Goal: Task Accomplishment & Management: Manage account settings

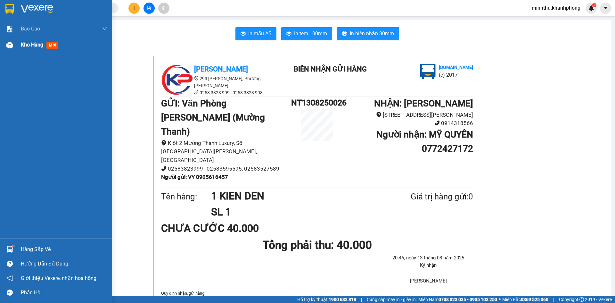
click at [12, 47] on img at bounding box center [9, 45] width 7 height 7
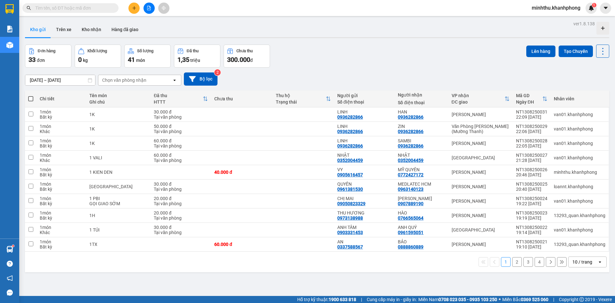
click at [30, 101] on span at bounding box center [30, 98] width 5 height 5
click at [31, 95] on input "checkbox" at bounding box center [31, 95] width 0 height 0
checkbox input "true"
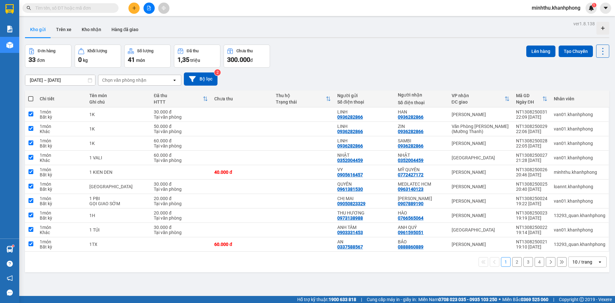
checkbox input "true"
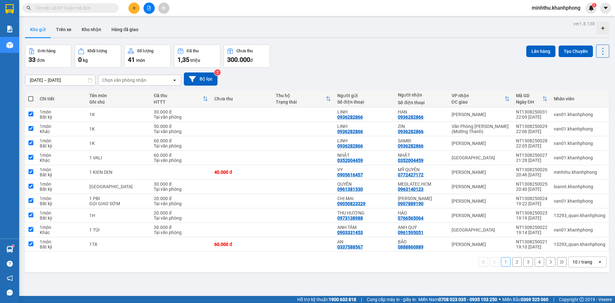
checkbox input "true"
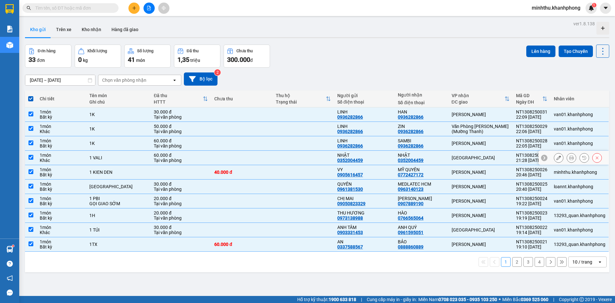
click at [475, 162] on td "[GEOGRAPHIC_DATA]" at bounding box center [480, 157] width 64 height 14
checkbox input "false"
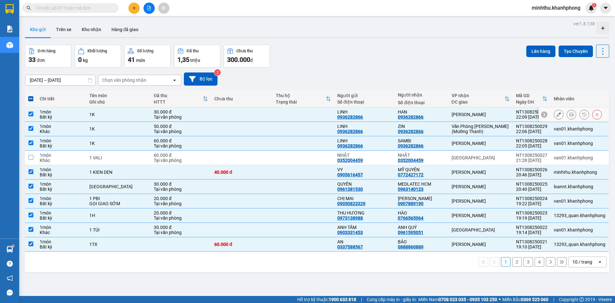
click at [468, 114] on div "[PERSON_NAME]" at bounding box center [480, 114] width 58 height 5
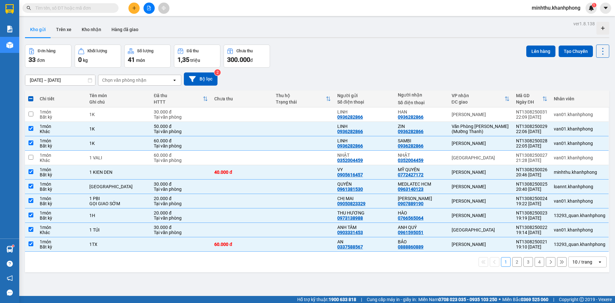
click at [435, 48] on div "Đơn hàng 33 đơn Khối lượng 0 kg Số lượng 41 món Đã thu 1,35 triệu Chưa thu 300.…" at bounding box center [317, 56] width 584 height 23
click at [442, 58] on div "Đơn hàng 33 đơn Khối lượng 0 kg Số lượng 41 món Đã thu 1,35 triệu Chưa thu 300.…" at bounding box center [317, 56] width 584 height 23
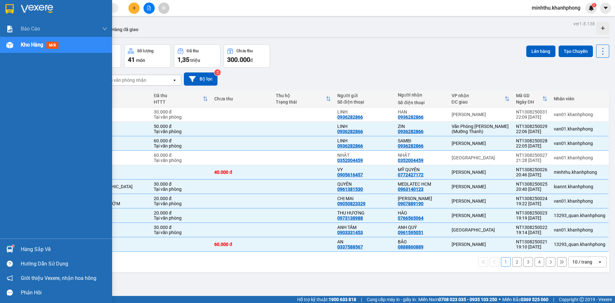
click at [17, 41] on div "Kho hàng mới" at bounding box center [56, 45] width 112 height 16
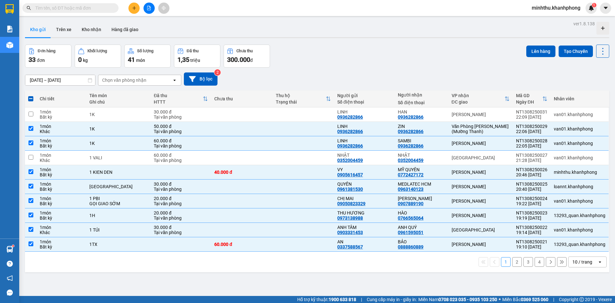
click at [37, 97] on th "Chi tiết" at bounding box center [61, 98] width 49 height 17
click at [33, 98] on span at bounding box center [30, 98] width 5 height 5
click at [31, 95] on input "checkbox" at bounding box center [31, 95] width 0 height 0
checkbox input "true"
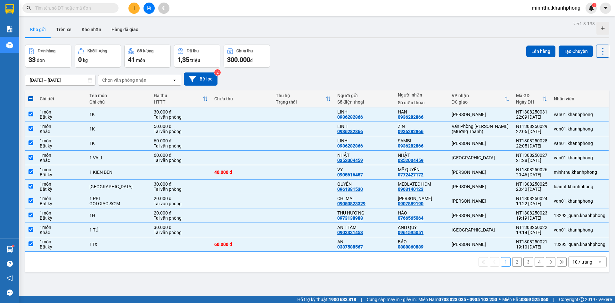
click at [309, 53] on div "Đơn hàng 33 đơn Khối lượng 0 kg Số lượng 41 món Đã thu 1,35 triệu Chưa thu 300.…" at bounding box center [317, 56] width 584 height 23
click at [481, 78] on div "[DATE] – [DATE] Press the down arrow key to interact with the calendar and sele…" at bounding box center [317, 78] width 584 height 13
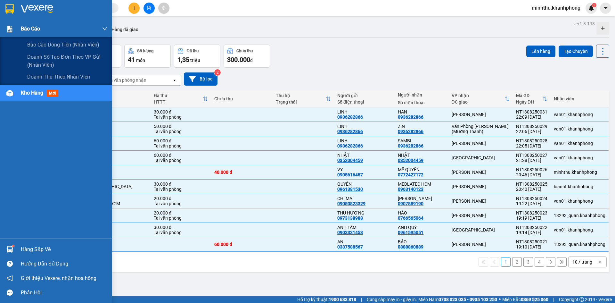
click at [11, 28] on img at bounding box center [9, 29] width 7 height 7
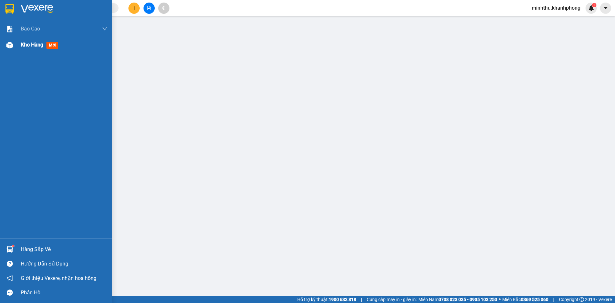
click at [13, 46] on div at bounding box center [9, 44] width 11 height 11
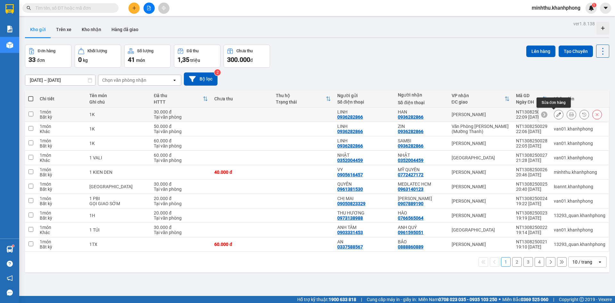
click at [556, 113] on button at bounding box center [558, 114] width 9 height 11
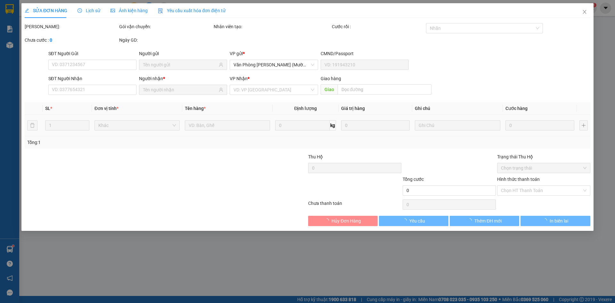
type input "0936282866"
type input "30.000"
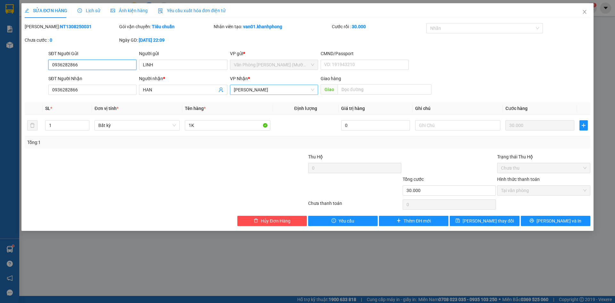
click at [280, 94] on span "[PERSON_NAME]" at bounding box center [274, 90] width 80 height 10
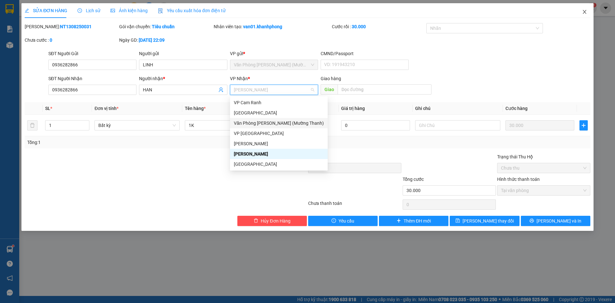
click at [582, 14] on icon "close" at bounding box center [584, 11] width 5 height 5
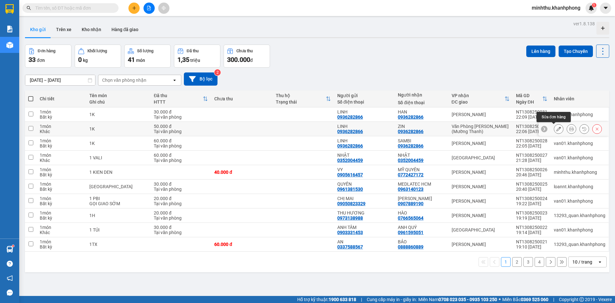
click at [554, 126] on button at bounding box center [558, 128] width 9 height 11
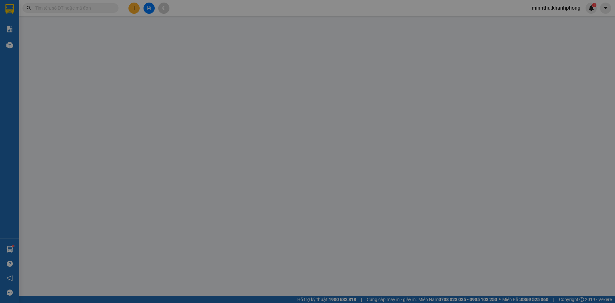
type input "0936282866"
type input "50.000"
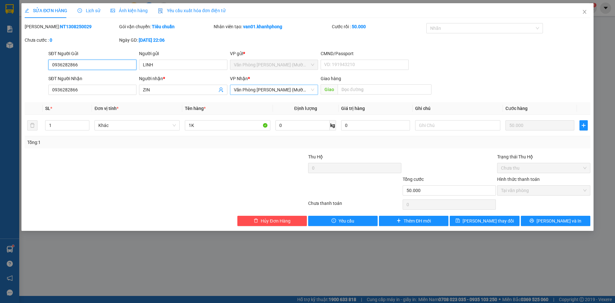
click at [279, 87] on span "Văn Phòng [PERSON_NAME] (Mường Thanh)" at bounding box center [274, 90] width 80 height 10
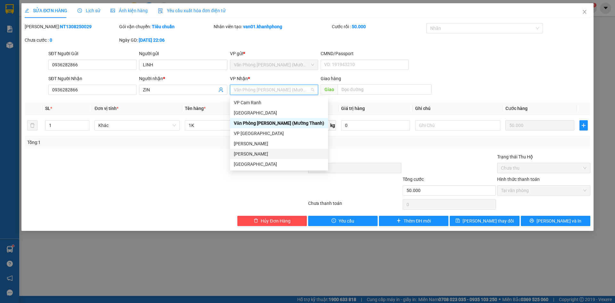
click at [256, 155] on div "[PERSON_NAME]" at bounding box center [279, 153] width 90 height 7
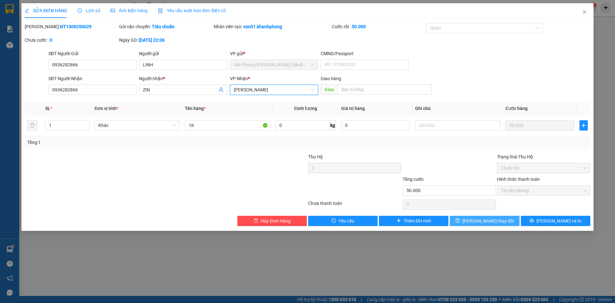
click at [483, 218] on span "[PERSON_NAME] thay đổi" at bounding box center [487, 220] width 51 height 7
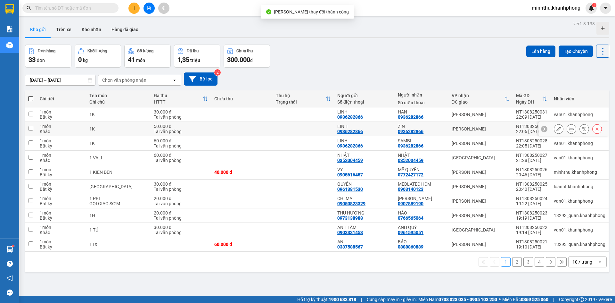
scroll to position [29, 0]
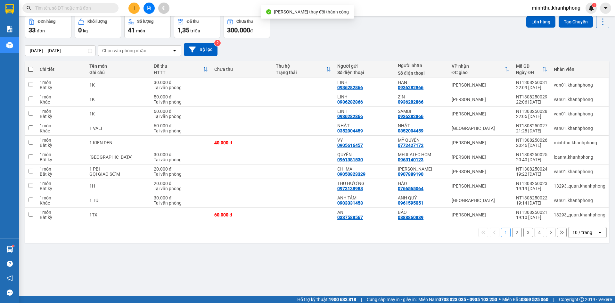
click at [31, 68] on span at bounding box center [30, 69] width 5 height 5
click at [31, 66] on input "checkbox" at bounding box center [31, 66] width 0 height 0
checkbox input "true"
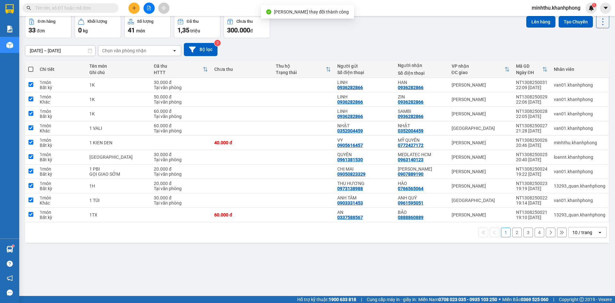
checkbox input "true"
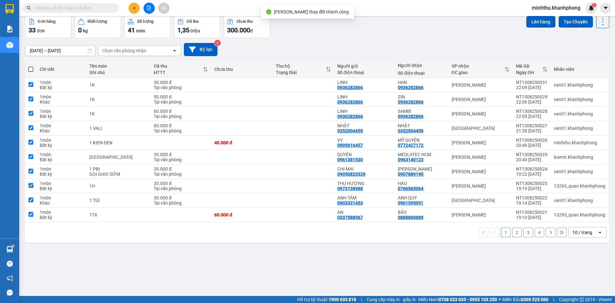
checkbox input "true"
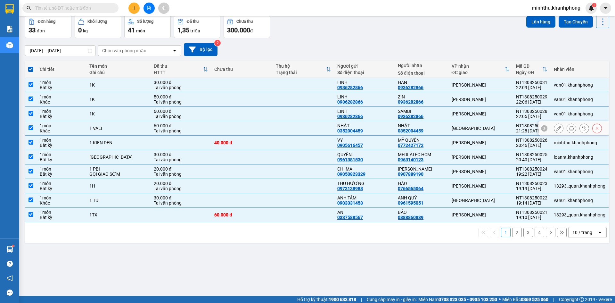
click at [451, 128] on div "[GEOGRAPHIC_DATA]" at bounding box center [480, 128] width 58 height 5
checkbox input "false"
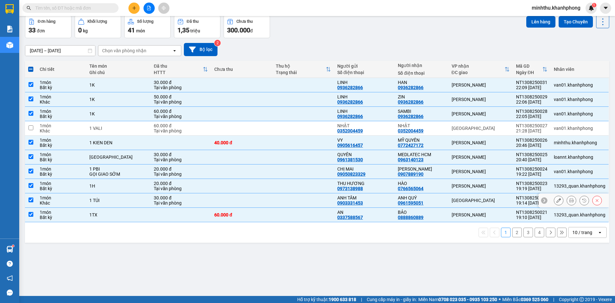
drag, startPoint x: 464, startPoint y: 199, endPoint x: 465, endPoint y: 203, distance: 3.6
click at [464, 199] on div "[GEOGRAPHIC_DATA]" at bounding box center [480, 200] width 58 height 5
checkbox input "false"
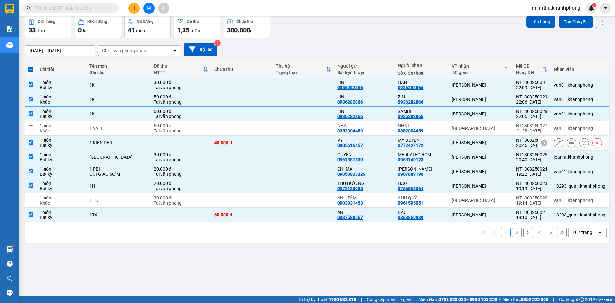
click at [463, 144] on div "[PERSON_NAME]" at bounding box center [480, 142] width 58 height 5
checkbox input "false"
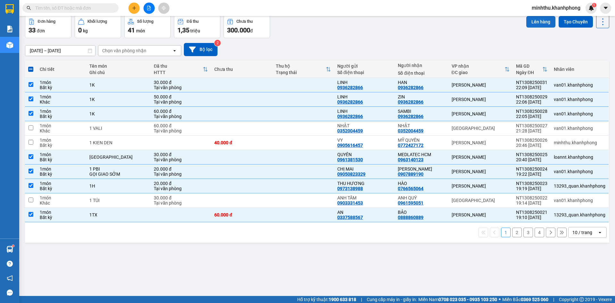
click at [538, 21] on button "Lên hàng" at bounding box center [540, 22] width 29 height 12
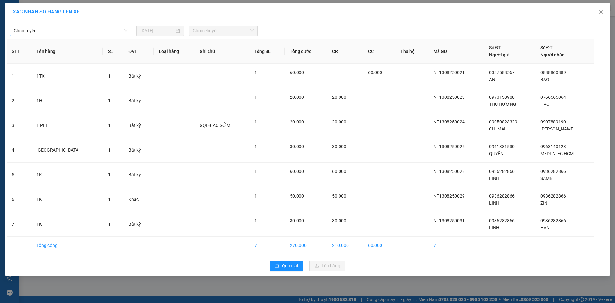
click at [52, 29] on span "Chọn tuyến" at bounding box center [71, 31] width 114 height 10
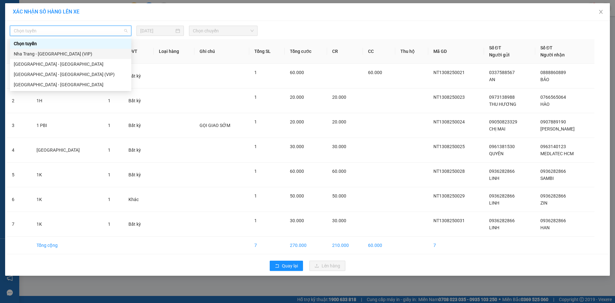
click at [54, 54] on div "Nha Trang - [GEOGRAPHIC_DATA] (VIP)" at bounding box center [71, 53] width 114 height 7
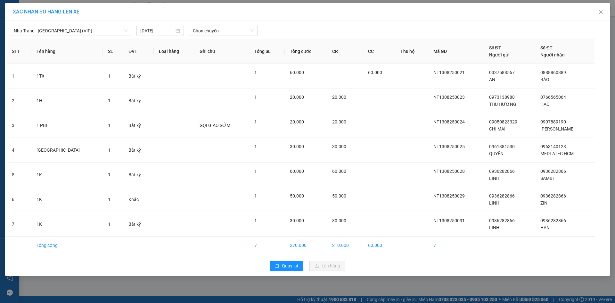
click at [214, 25] on div "[GEOGRAPHIC_DATA] - [GEOGRAPHIC_DATA] (VIP) [DATE] Chọn chuyến" at bounding box center [307, 28] width 601 height 13
click at [214, 31] on span "Chọn chuyến" at bounding box center [223, 31] width 61 height 10
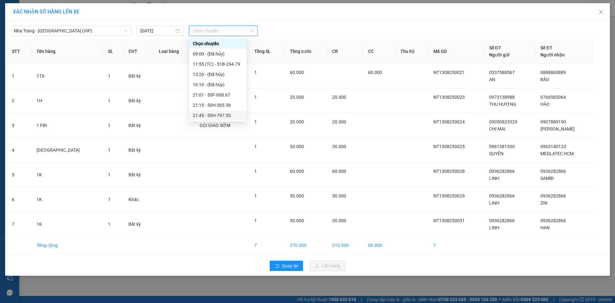
click at [226, 112] on div "21:45 - 50H-797.53" at bounding box center [218, 115] width 50 height 7
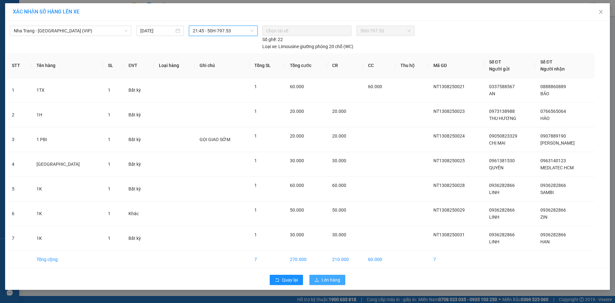
drag, startPoint x: 328, startPoint y: 277, endPoint x: 332, endPoint y: 277, distance: 3.5
click at [328, 277] on span "Lên hàng" at bounding box center [330, 279] width 19 height 7
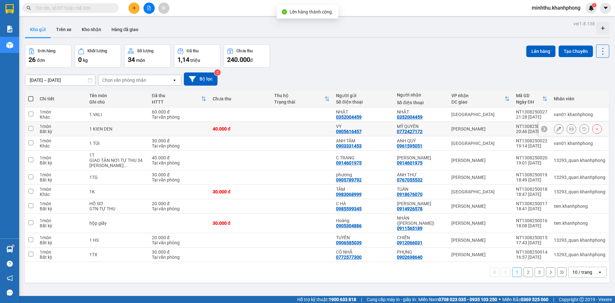
click at [451, 131] on div "[PERSON_NAME]" at bounding box center [480, 128] width 58 height 5
checkbox input "true"
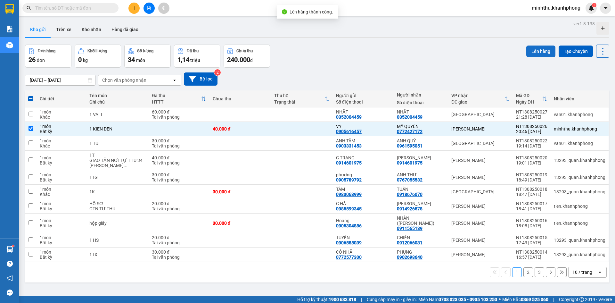
click at [533, 49] on button "Lên hàng" at bounding box center [540, 51] width 29 height 12
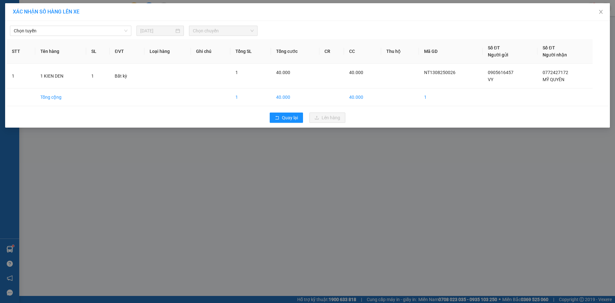
click at [222, 37] on div "Chọn tuyến [DATE] Chọn chuyến STT Tên hàng SL ĐVT Loại hàng Ghi chú Tổng SL Tổn…" at bounding box center [307, 74] width 604 height 107
drag, startPoint x: 74, startPoint y: 26, endPoint x: 82, endPoint y: 49, distance: 24.0
click at [74, 27] on span "Chọn tuyến" at bounding box center [71, 31] width 114 height 10
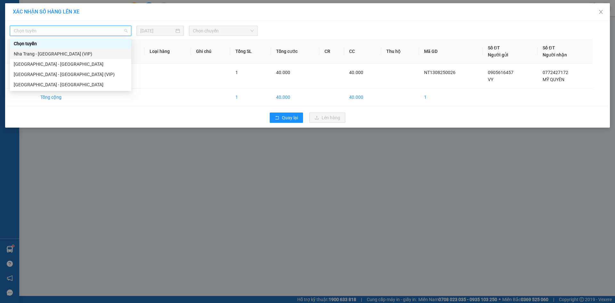
click at [70, 56] on div "Nha Trang - [GEOGRAPHIC_DATA] (VIP)" at bounding box center [71, 53] width 114 height 7
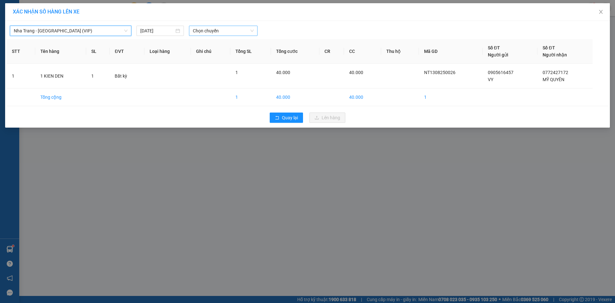
click at [214, 34] on span "Chọn chuyến" at bounding box center [223, 31] width 61 height 10
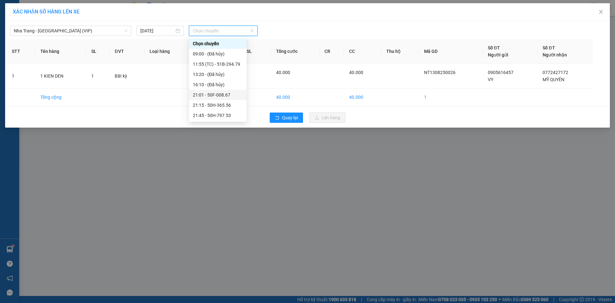
click at [229, 96] on div "21:01 - 50F-008.67" at bounding box center [218, 94] width 50 height 7
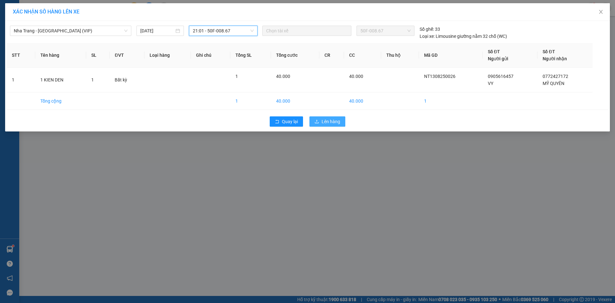
click at [324, 122] on span "Lên hàng" at bounding box center [330, 121] width 19 height 7
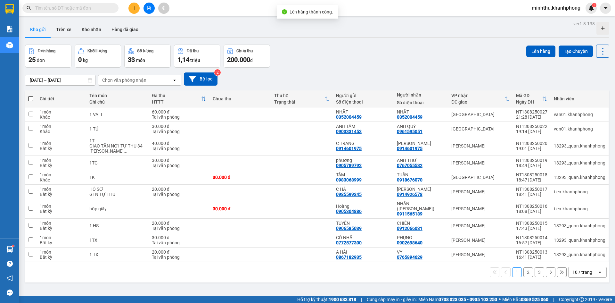
click at [32, 97] on span at bounding box center [30, 98] width 5 height 5
click at [31, 95] on input "checkbox" at bounding box center [31, 95] width 0 height 0
checkbox input "true"
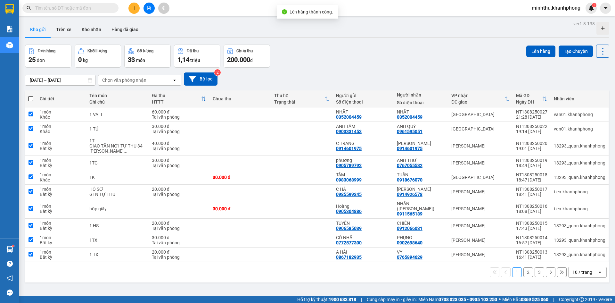
checkbox input "true"
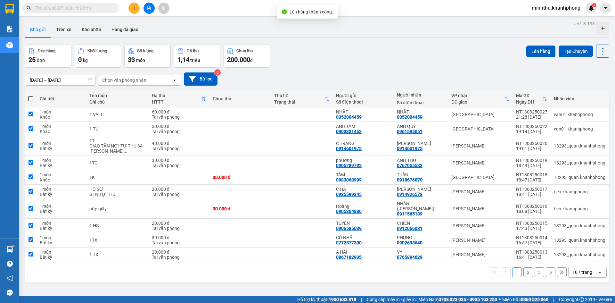
checkbox input "true"
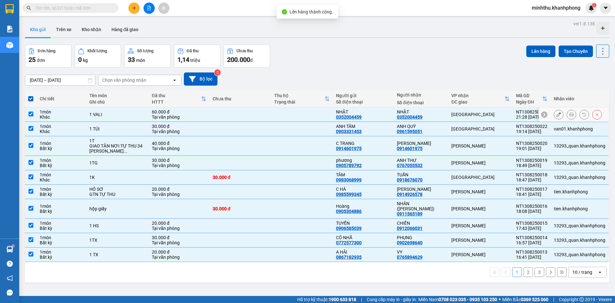
drag, startPoint x: 443, startPoint y: 115, endPoint x: 449, endPoint y: 127, distance: 12.7
click at [443, 117] on td "NHẬT 0352004459" at bounding box center [420, 114] width 54 height 14
checkbox input "false"
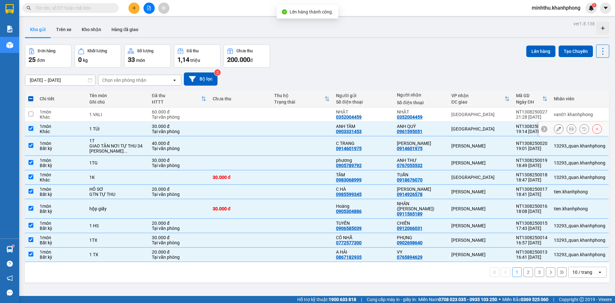
drag, startPoint x: 450, startPoint y: 131, endPoint x: 458, endPoint y: 150, distance: 21.1
click at [451, 131] on div "[GEOGRAPHIC_DATA]" at bounding box center [480, 128] width 58 height 5
checkbox input "false"
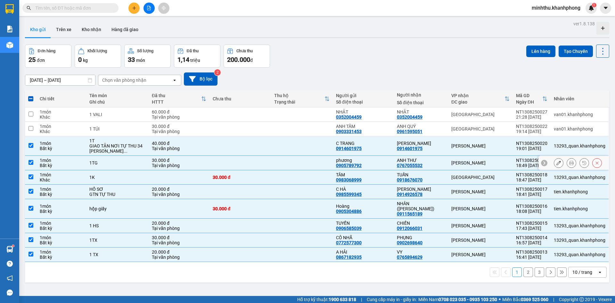
click at [460, 173] on td "[GEOGRAPHIC_DATA]" at bounding box center [480, 177] width 65 height 14
checkbox input "false"
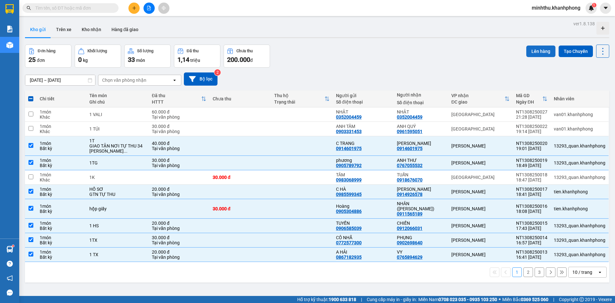
click at [531, 55] on button "Lên hàng" at bounding box center [540, 51] width 29 height 12
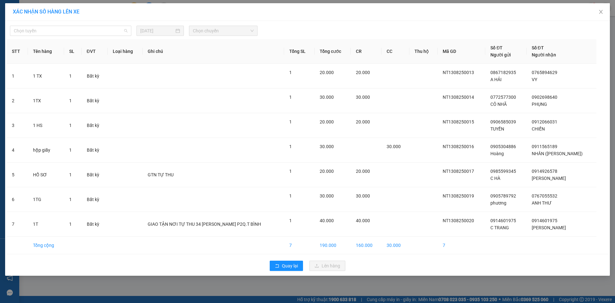
drag, startPoint x: 67, startPoint y: 31, endPoint x: 61, endPoint y: 47, distance: 17.4
click at [67, 32] on span "Chọn tuyến" at bounding box center [71, 31] width 114 height 10
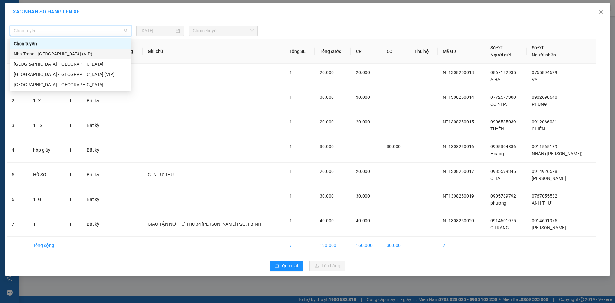
click at [57, 54] on div "Nha Trang - [GEOGRAPHIC_DATA] (VIP)" at bounding box center [71, 53] width 114 height 7
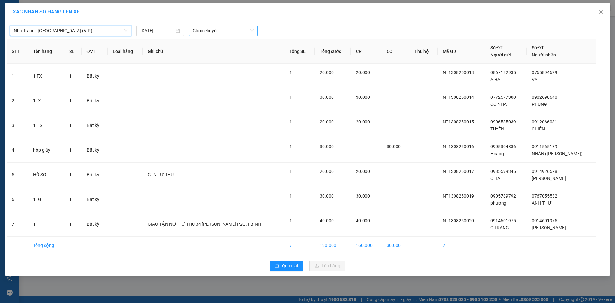
click at [206, 33] on span "Chọn chuyến" at bounding box center [223, 31] width 61 height 10
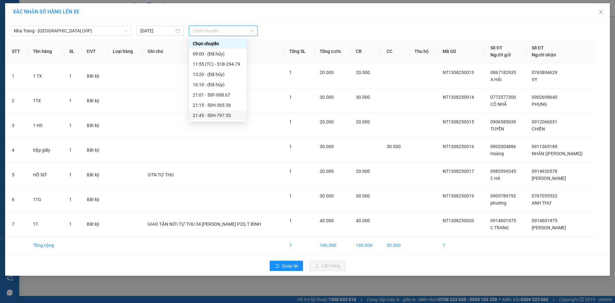
click at [229, 116] on div "21:45 - 50H-797.53" at bounding box center [218, 115] width 50 height 7
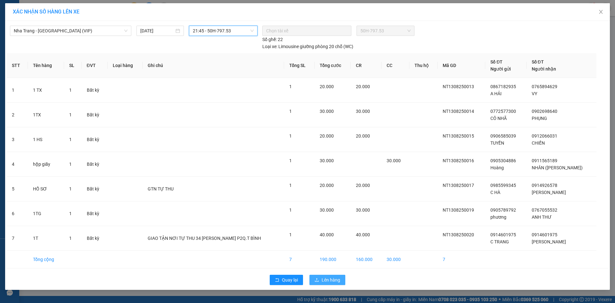
click at [341, 280] on button "Lên hàng" at bounding box center [327, 279] width 36 height 10
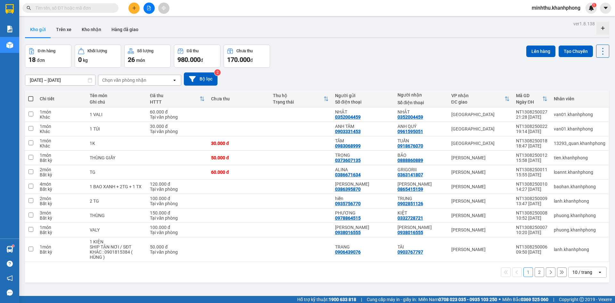
click at [33, 98] on th at bounding box center [31, 98] width 12 height 17
click at [30, 103] on th at bounding box center [31, 98] width 12 height 17
click at [30, 98] on span at bounding box center [30, 98] width 5 height 5
click at [31, 95] on input "checkbox" at bounding box center [31, 95] width 0 height 0
checkbox input "true"
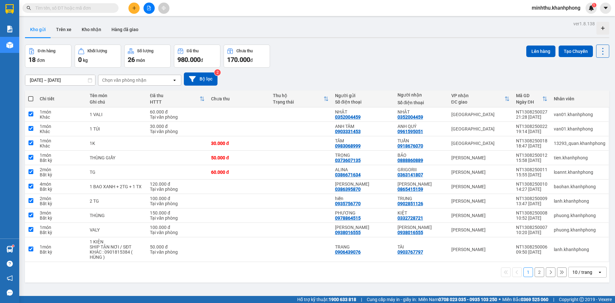
checkbox input "true"
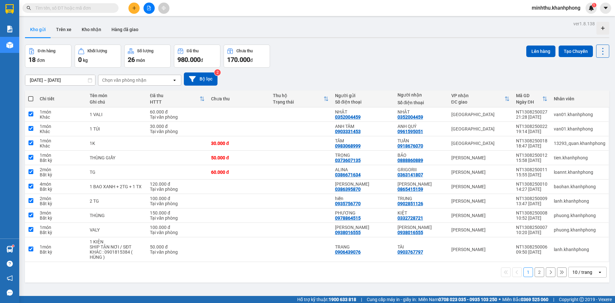
checkbox input "true"
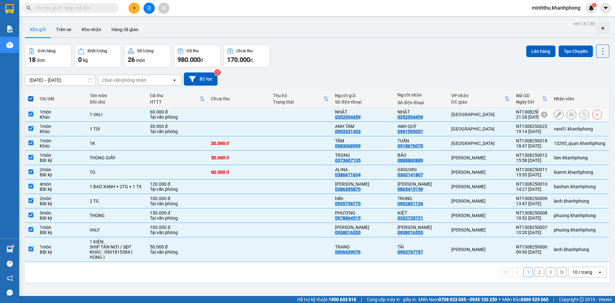
drag, startPoint x: 457, startPoint y: 110, endPoint x: 463, endPoint y: 125, distance: 15.8
click at [459, 113] on td "[GEOGRAPHIC_DATA]" at bounding box center [480, 114] width 65 height 14
checkbox input "false"
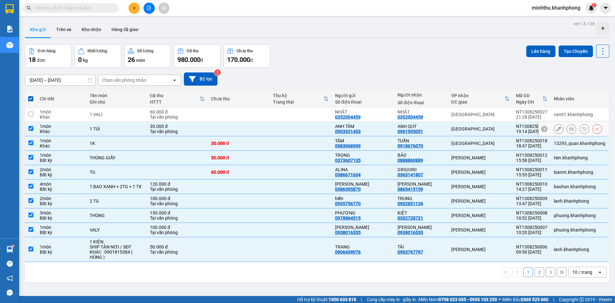
click at [463, 127] on div "[GEOGRAPHIC_DATA]" at bounding box center [480, 128] width 58 height 5
checkbox input "false"
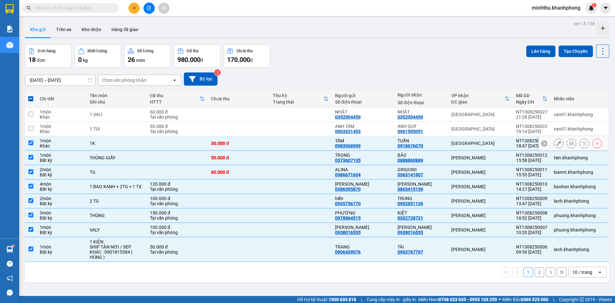
drag, startPoint x: 464, startPoint y: 141, endPoint x: 468, endPoint y: 146, distance: 6.8
click at [464, 142] on div "[GEOGRAPHIC_DATA]" at bounding box center [480, 143] width 58 height 5
checkbox input "false"
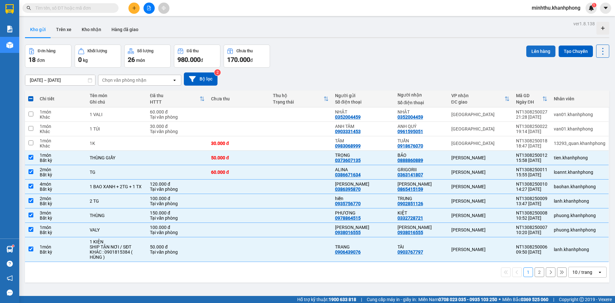
click at [548, 55] on button "Lên hàng" at bounding box center [540, 51] width 29 height 12
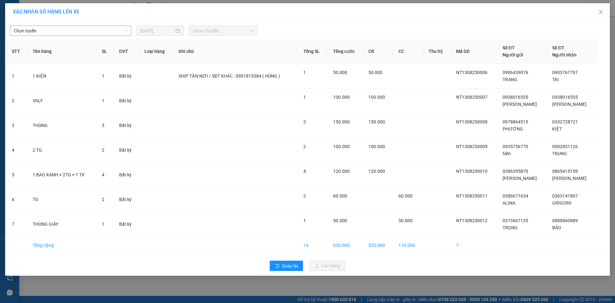
click at [88, 33] on span "Chọn tuyến" at bounding box center [71, 31] width 114 height 10
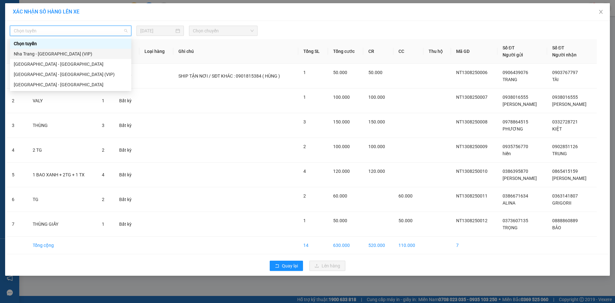
click at [79, 56] on div "Nha Trang - [GEOGRAPHIC_DATA] (VIP)" at bounding box center [71, 53] width 114 height 7
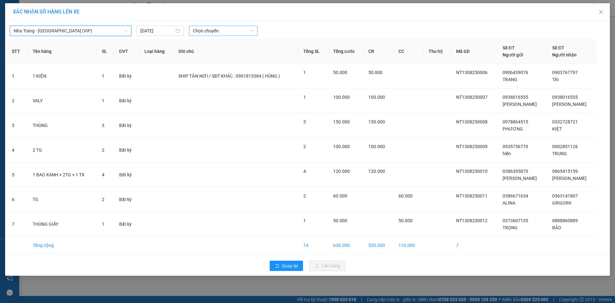
click at [211, 31] on span "Chọn chuyến" at bounding box center [223, 31] width 61 height 10
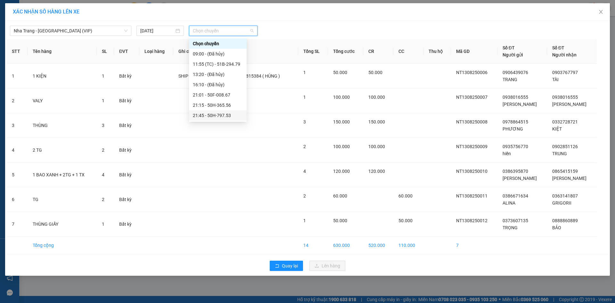
click at [222, 117] on div "21:45 - 50H-797.53" at bounding box center [218, 115] width 50 height 7
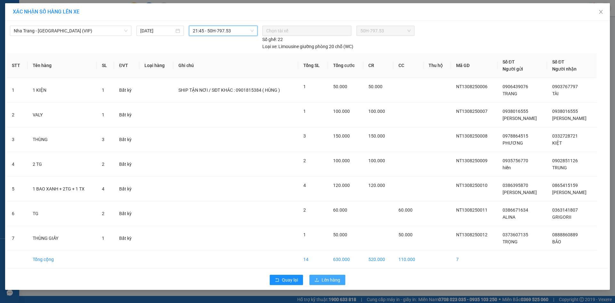
click at [325, 284] on button "Lên hàng" at bounding box center [327, 279] width 36 height 10
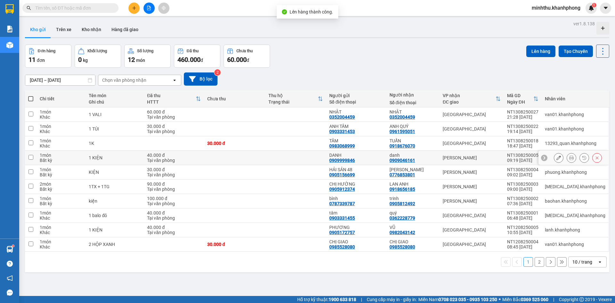
click at [464, 159] on div "[PERSON_NAME]" at bounding box center [471, 157] width 58 height 5
checkbox input "true"
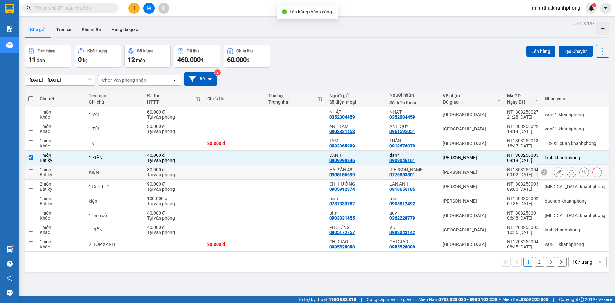
click at [459, 179] on td "[PERSON_NAME]" at bounding box center [471, 172] width 64 height 14
checkbox input "true"
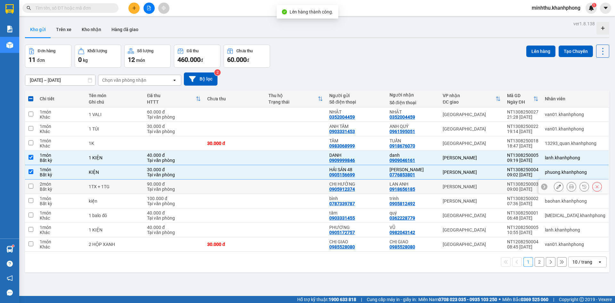
click at [461, 184] on div "[PERSON_NAME]" at bounding box center [471, 186] width 58 height 5
checkbox input "true"
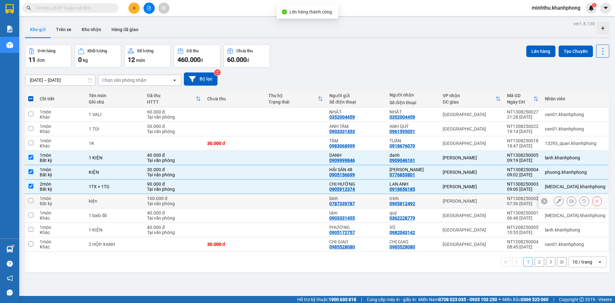
click at [464, 198] on div "[PERSON_NAME]" at bounding box center [471, 200] width 58 height 5
checkbox input "true"
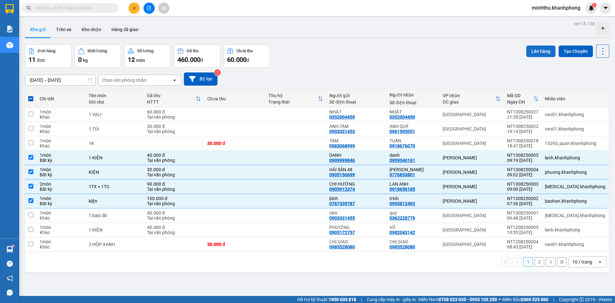
click at [531, 46] on button "Lên hàng" at bounding box center [540, 51] width 29 height 12
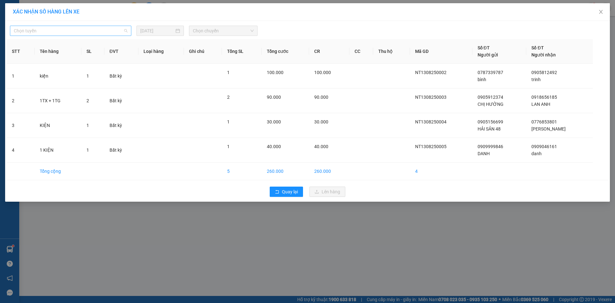
click at [90, 33] on span "Chọn tuyến" at bounding box center [71, 31] width 114 height 10
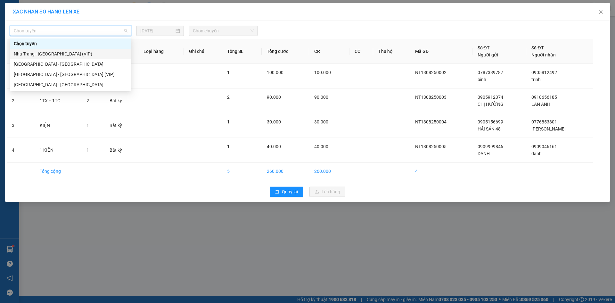
click at [53, 54] on div "Nha Trang - [GEOGRAPHIC_DATA] (VIP)" at bounding box center [71, 53] width 114 height 7
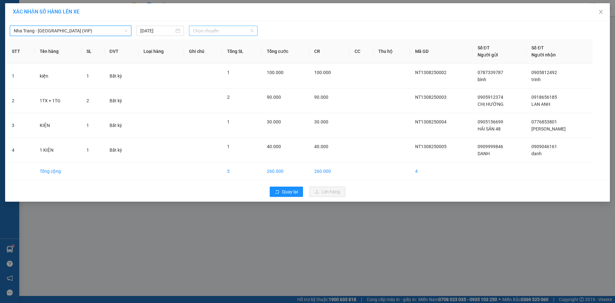
click at [212, 27] on span "Chọn chuyến" at bounding box center [223, 31] width 61 height 10
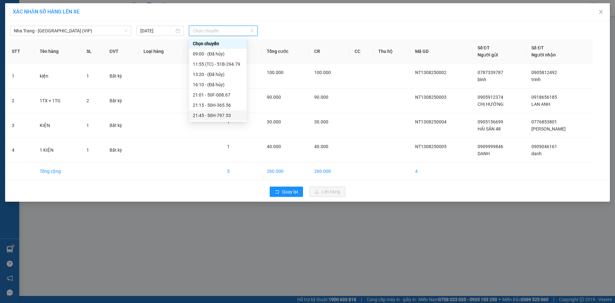
click at [220, 115] on div "21:45 - 50H-797.53" at bounding box center [218, 115] width 50 height 7
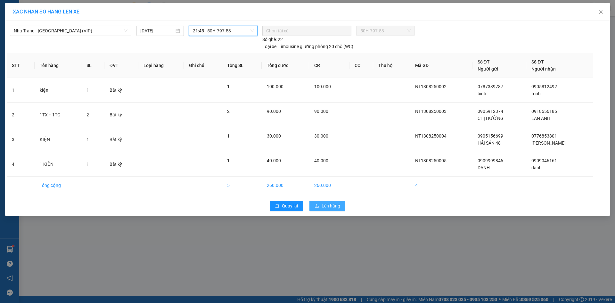
click at [320, 207] on button "Lên hàng" at bounding box center [327, 205] width 36 height 10
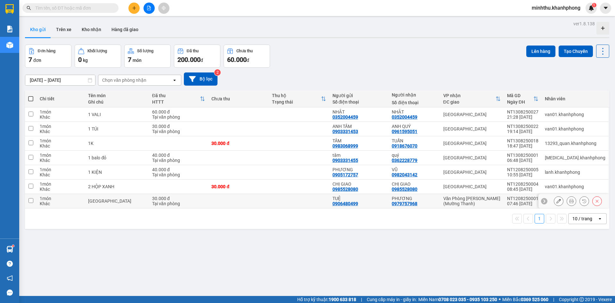
click at [500, 201] on div "Văn Phòng [PERSON_NAME] (Mường Thanh)" at bounding box center [471, 201] width 57 height 10
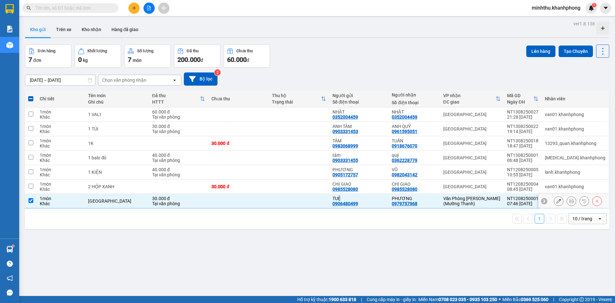
click at [29, 201] on input "checkbox" at bounding box center [30, 200] width 5 height 5
checkbox input "false"
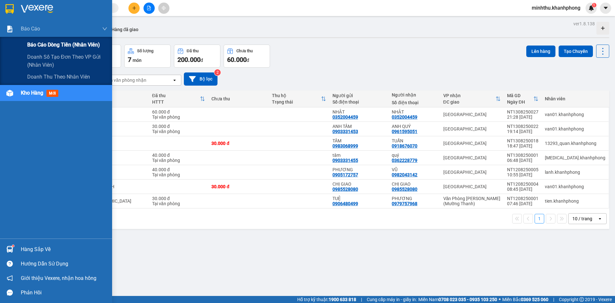
click at [25, 42] on div "Báo cáo dòng tiền (nhân viên)" at bounding box center [56, 45] width 112 height 16
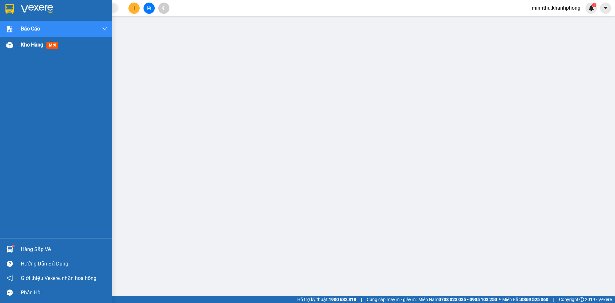
click at [27, 52] on div "Kho hàng mới" at bounding box center [64, 45] width 86 height 16
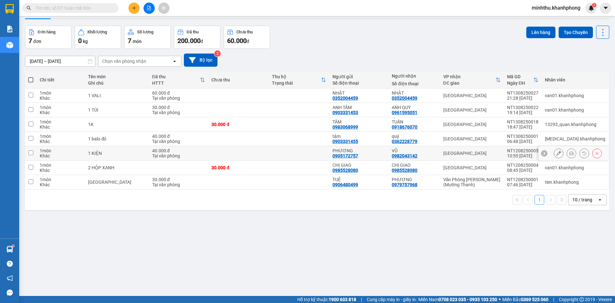
scroll to position [29, 0]
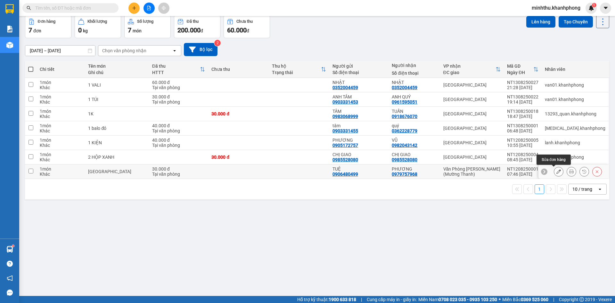
click at [556, 171] on icon at bounding box center [558, 171] width 4 height 4
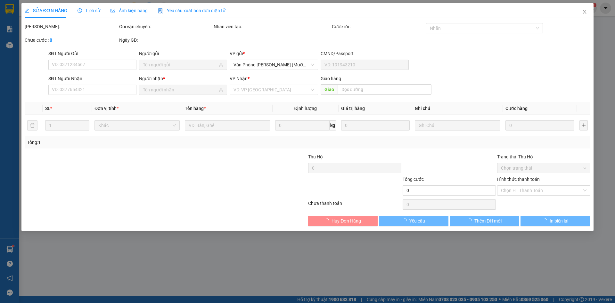
type input "0906480499"
type input "0979757968"
type input "30.000"
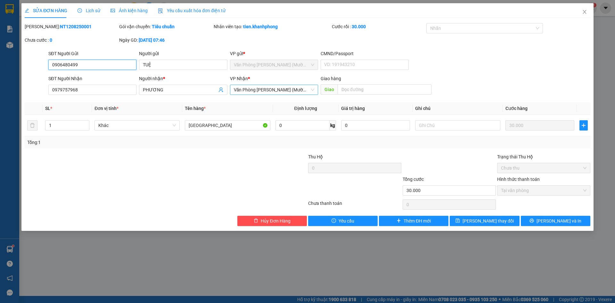
click at [279, 92] on span "Văn Phòng [PERSON_NAME] (Mường Thanh)" at bounding box center [274, 90] width 80 height 10
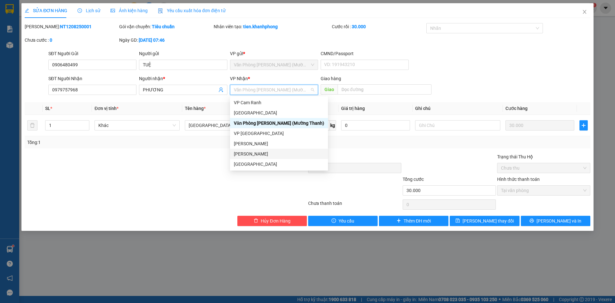
click at [262, 150] on div "[PERSON_NAME]" at bounding box center [279, 153] width 90 height 7
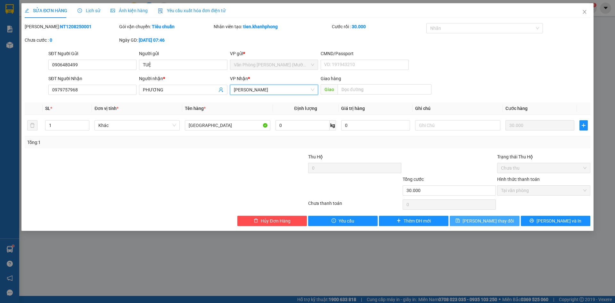
click at [475, 224] on button "[PERSON_NAME] thay đổi" at bounding box center [484, 220] width 69 height 10
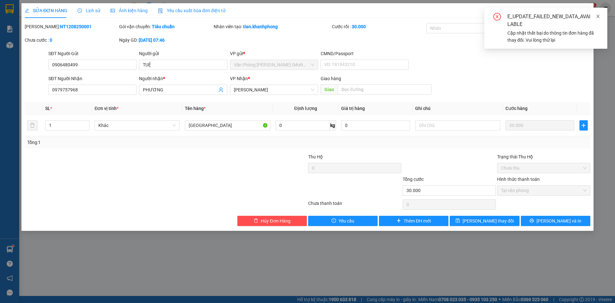
click at [598, 14] on span at bounding box center [598, 16] width 4 height 5
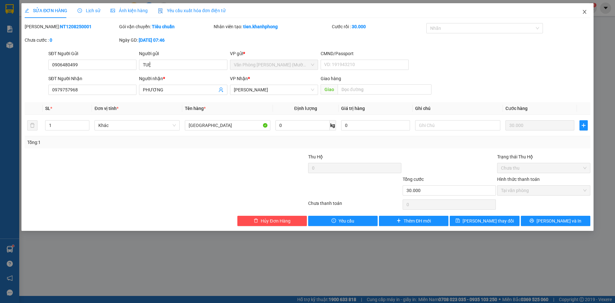
click at [584, 12] on icon "close" at bounding box center [584, 11] width 5 height 5
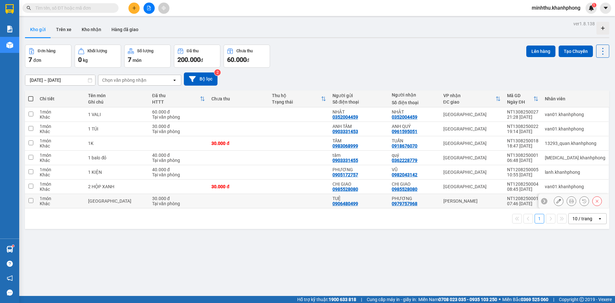
click at [28, 202] on input "checkbox" at bounding box center [30, 200] width 5 height 5
checkbox input "true"
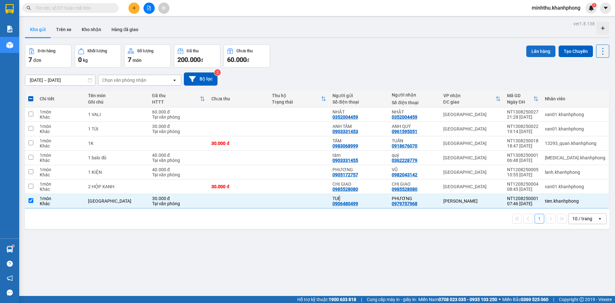
click at [526, 54] on button "Lên hàng" at bounding box center [540, 51] width 29 height 12
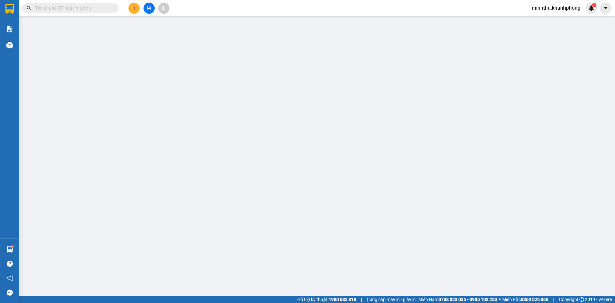
click at [532, 51] on th "Số ĐT Người gửi" at bounding box center [506, 51] width 52 height 25
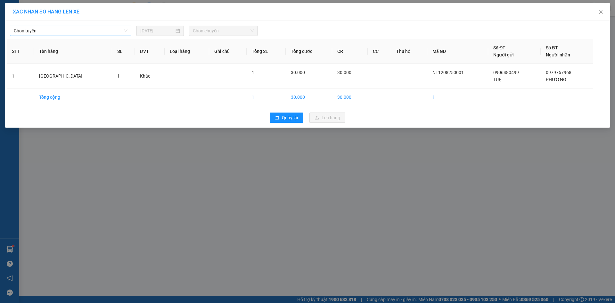
drag, startPoint x: 83, startPoint y: 30, endPoint x: 76, endPoint y: 34, distance: 7.7
click at [79, 33] on span "Chọn tuyến" at bounding box center [71, 31] width 114 height 10
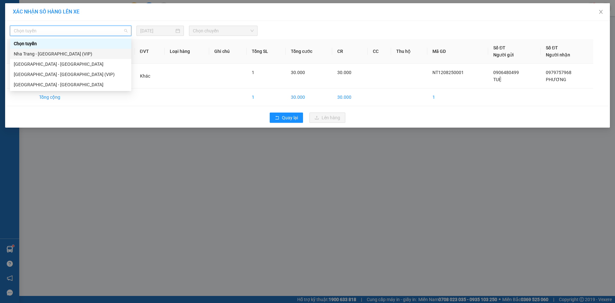
click at [57, 53] on div "Nha Trang - [GEOGRAPHIC_DATA] (VIP)" at bounding box center [71, 53] width 114 height 7
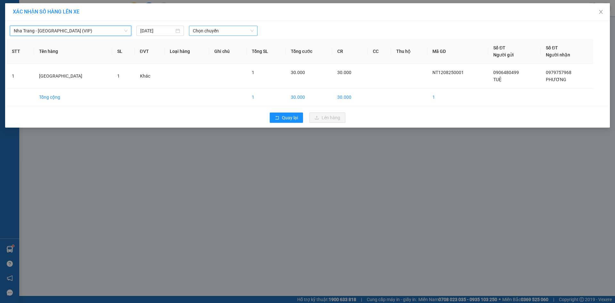
click at [208, 31] on span "Chọn chuyến" at bounding box center [223, 31] width 61 height 10
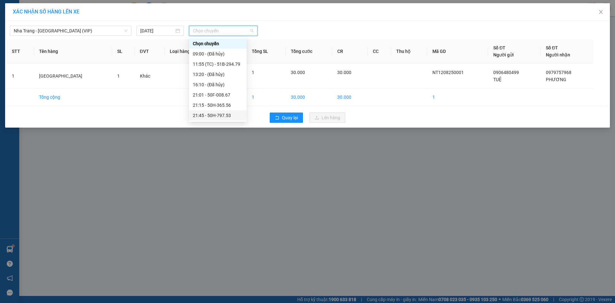
click at [223, 115] on div "21:45 - 50H-797.53" at bounding box center [218, 115] width 50 height 7
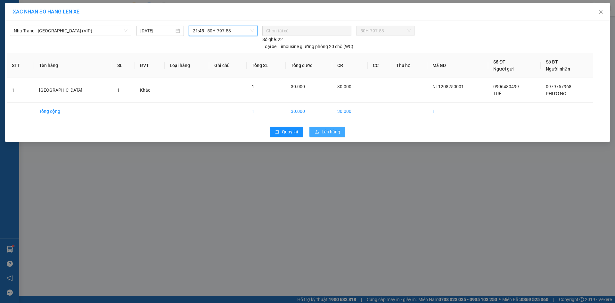
click at [333, 135] on button "Lên hàng" at bounding box center [327, 131] width 36 height 10
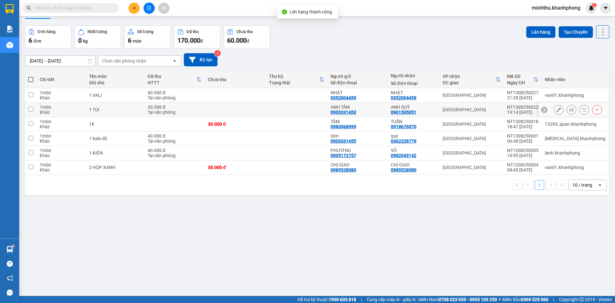
scroll to position [29, 0]
